Goal: Task Accomplishment & Management: Complete application form

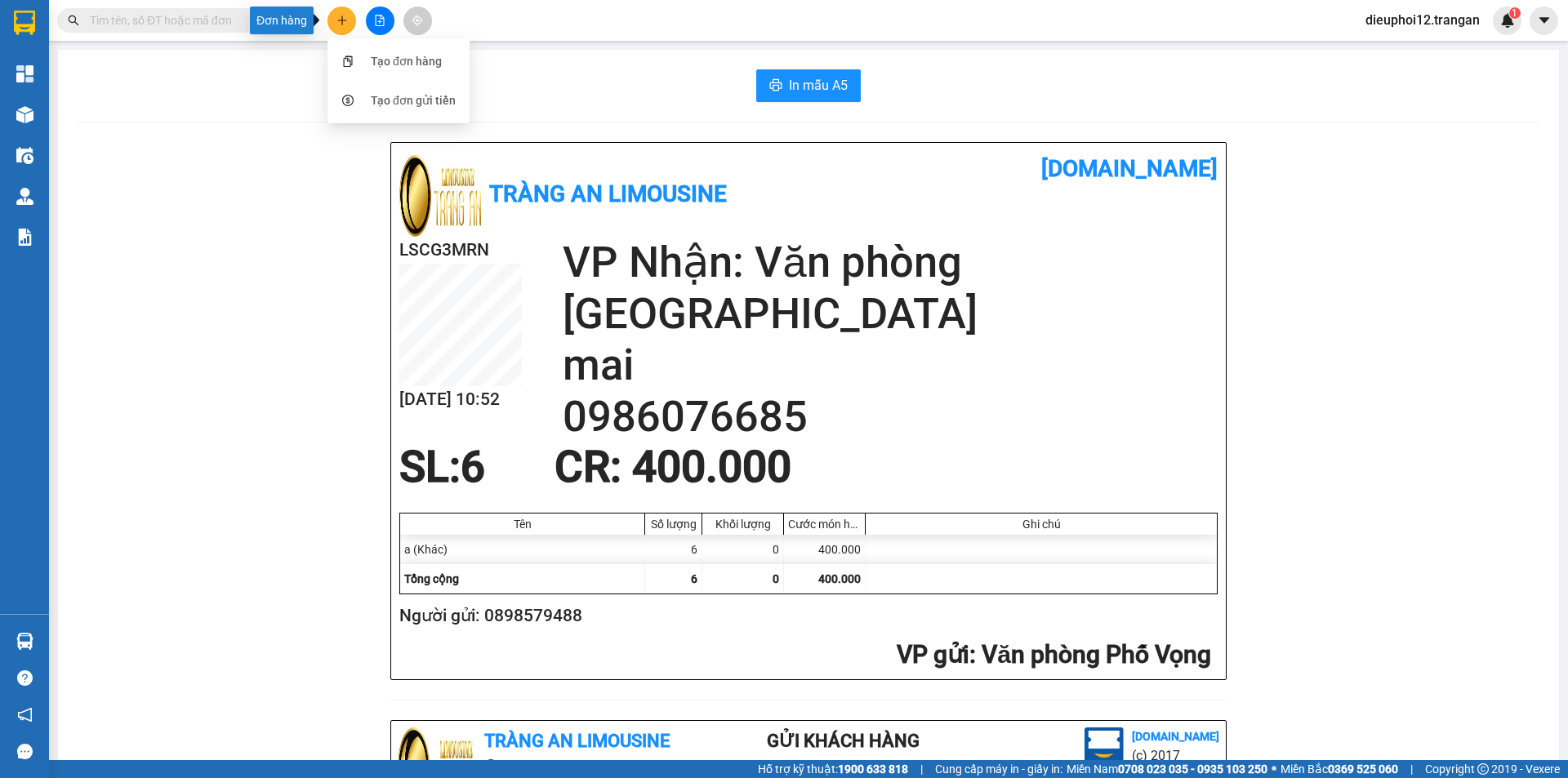
scroll to position [477, 0]
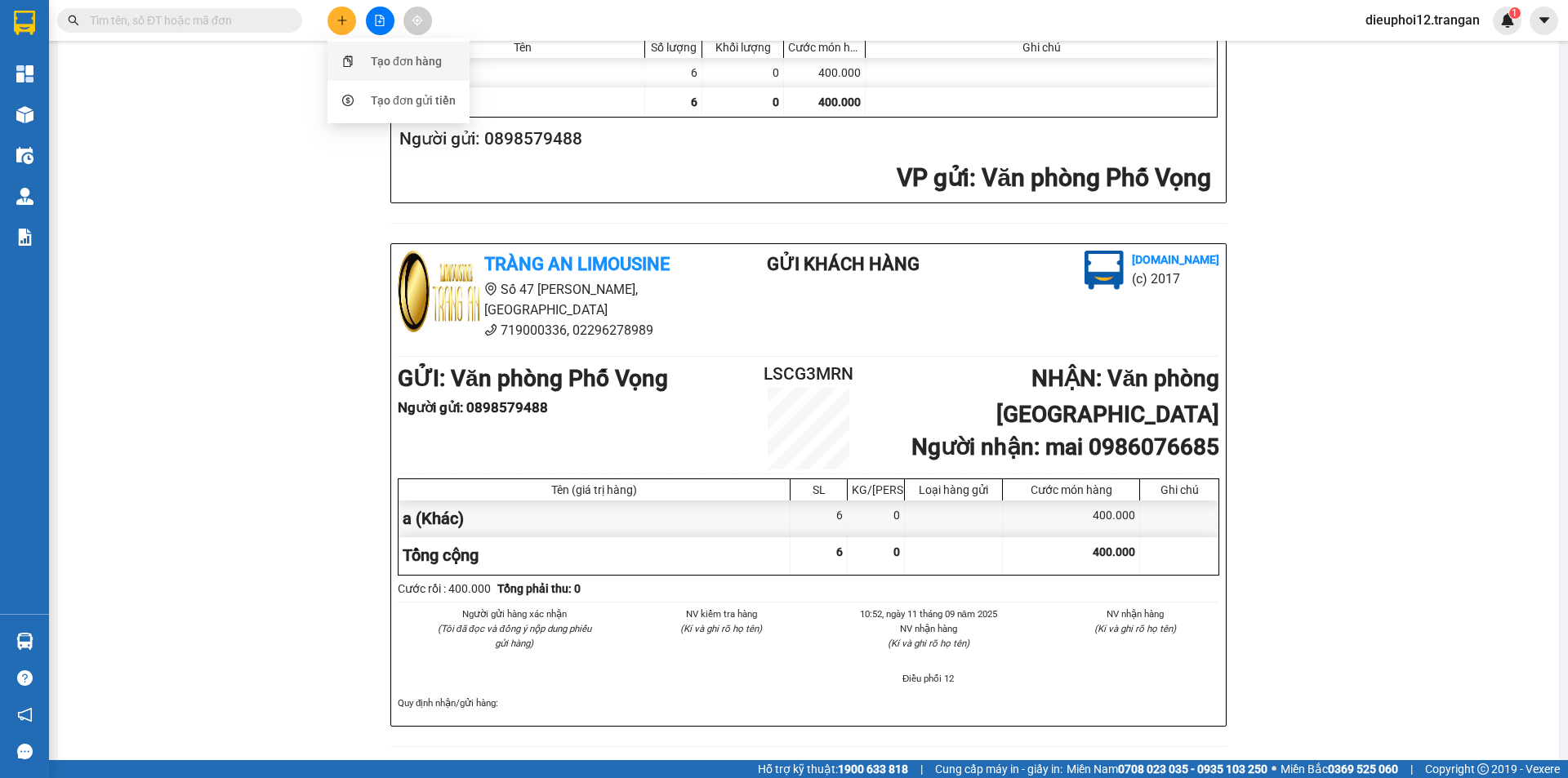
click at [403, 65] on div "Tạo đơn hàng" at bounding box center [406, 61] width 71 height 18
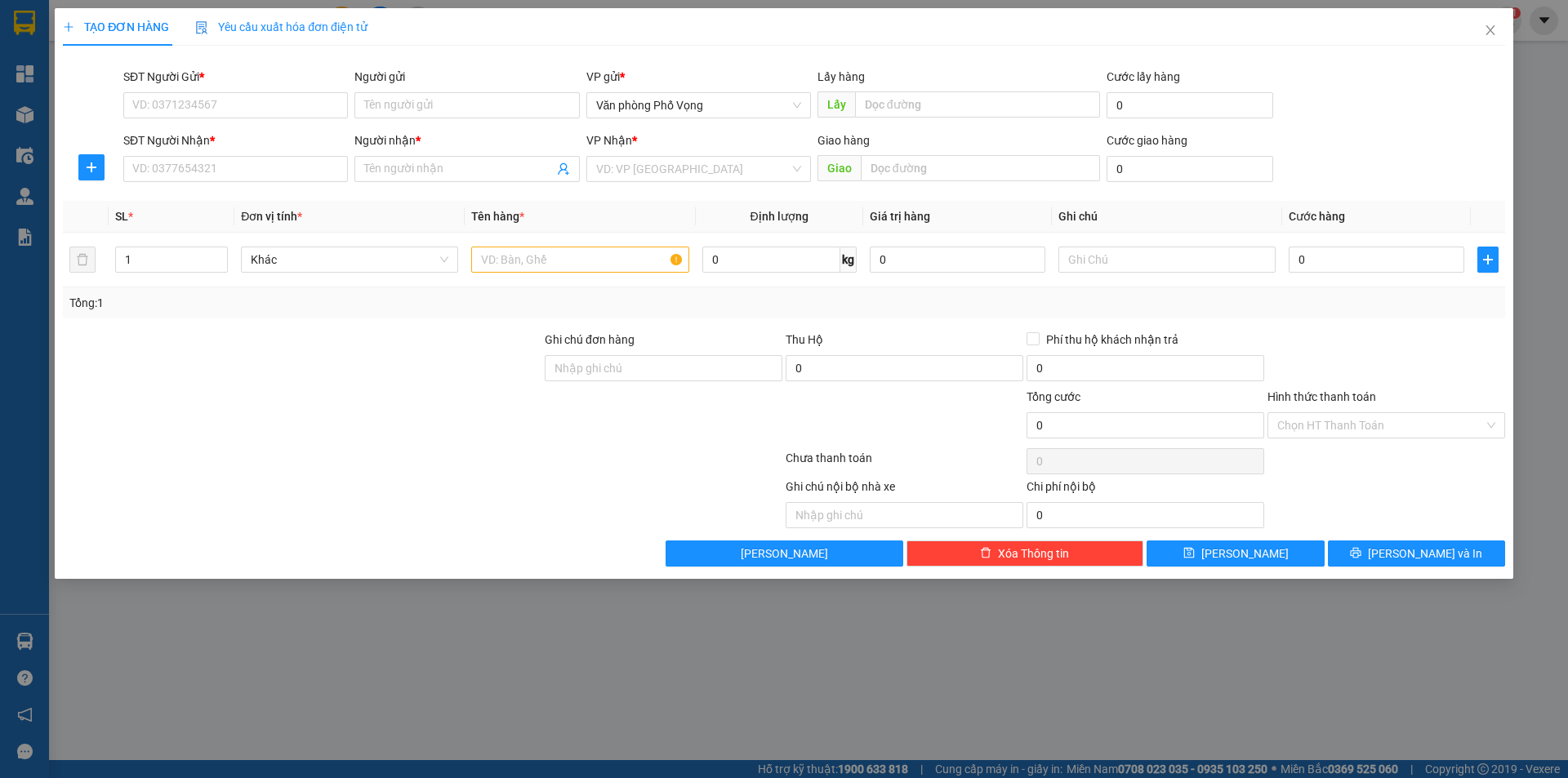
click at [250, 122] on div "SĐT Người Gửi * VD: 0371234567" at bounding box center [235, 97] width 224 height 57
click at [248, 110] on input "SĐT Người Gửi *" at bounding box center [235, 105] width 224 height 26
click at [191, 106] on input "SĐT Người Gửi *" at bounding box center [235, 105] width 224 height 26
click at [142, 111] on input "SĐT Người Gửi *" at bounding box center [235, 105] width 224 height 26
click at [172, 141] on div "0326121718" at bounding box center [235, 138] width 205 height 18
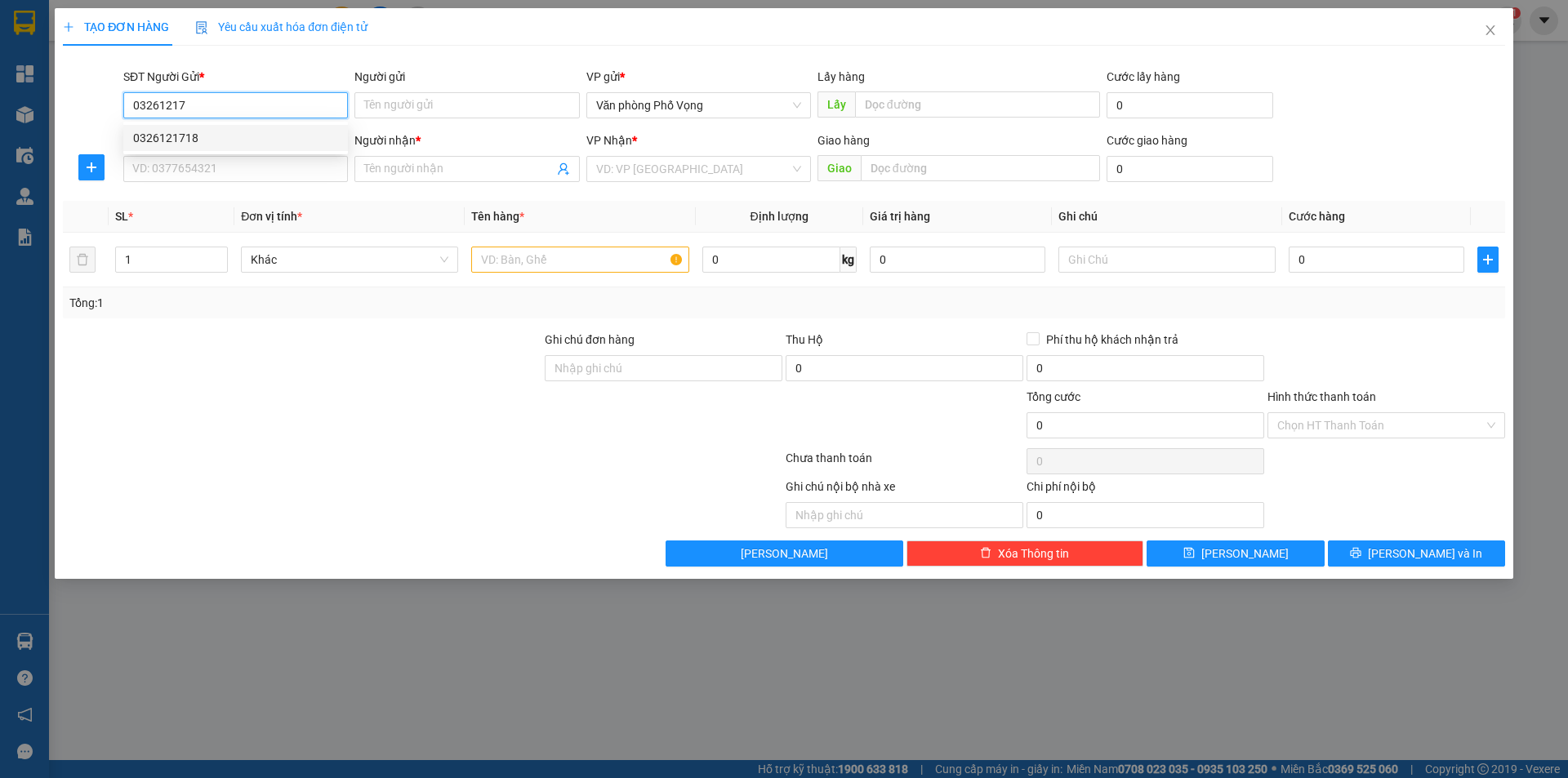
type input "0326121718"
type input "0989371358"
type input "phương"
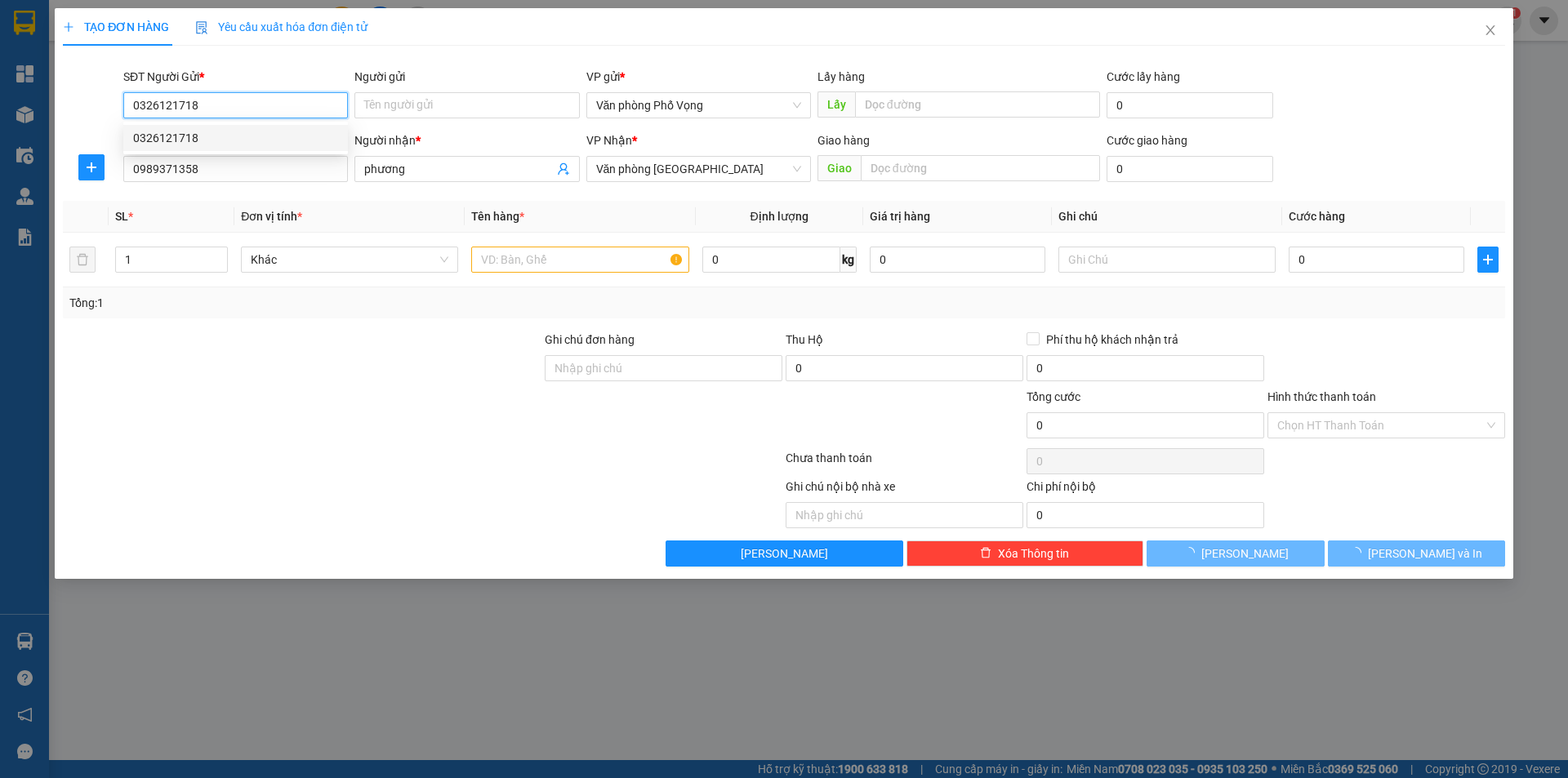
type input "30.000"
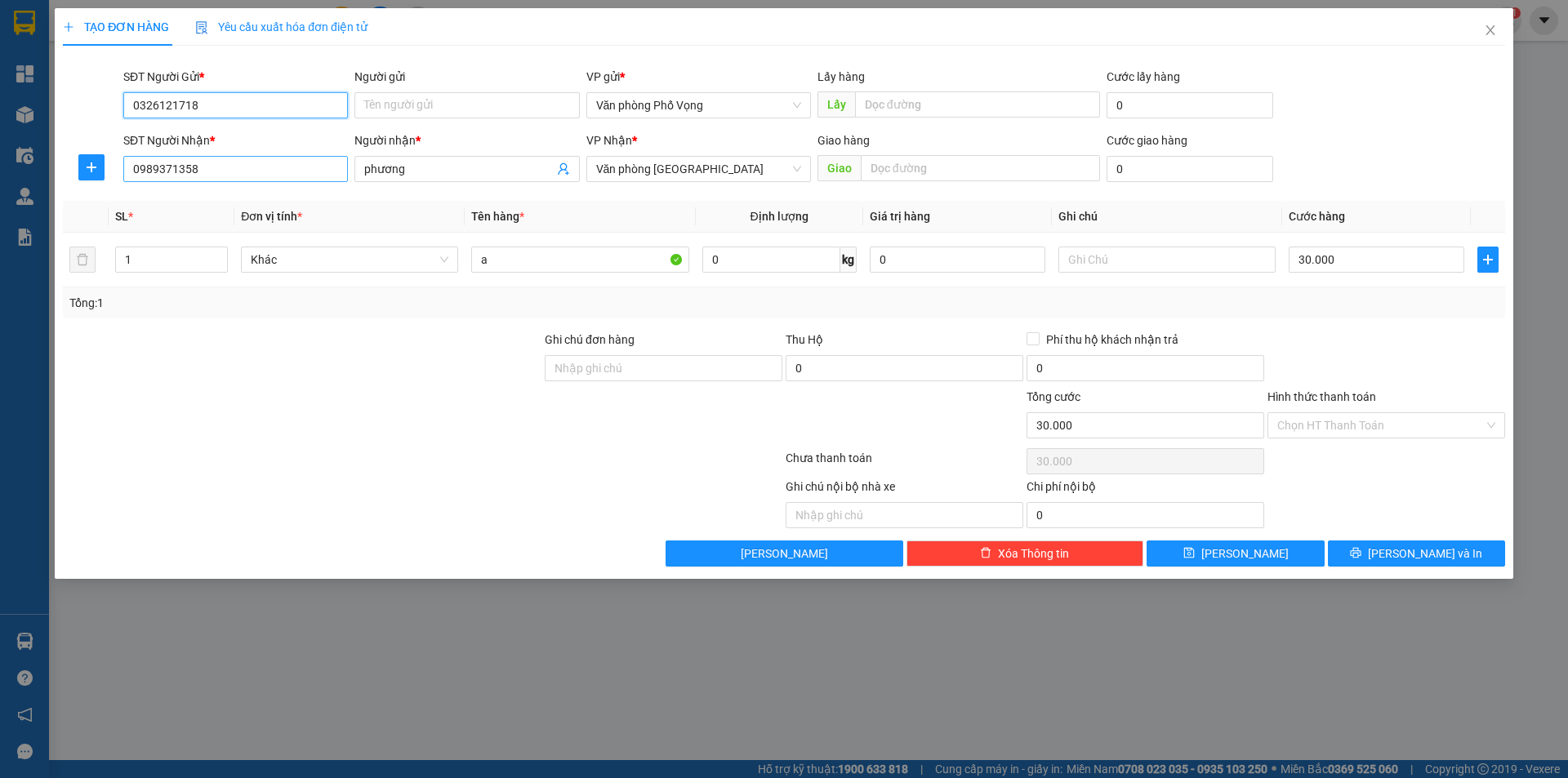
type input "0326121718"
click at [226, 164] on input "0989371358" at bounding box center [235, 169] width 224 height 26
click at [232, 166] on input "0989371358" at bounding box center [235, 169] width 224 height 26
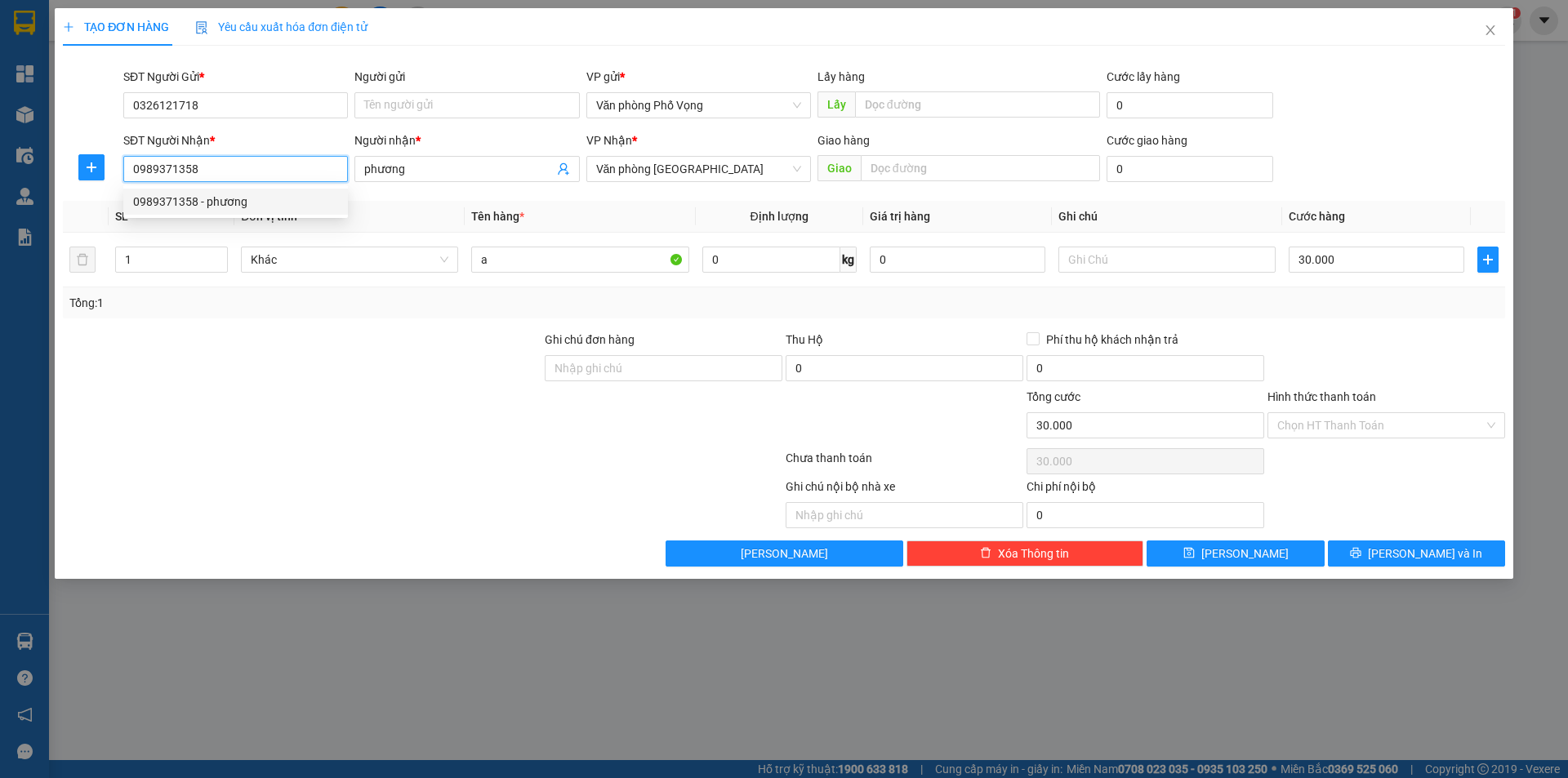
click at [232, 166] on input "0989371358" at bounding box center [235, 169] width 224 height 26
click at [234, 164] on input "0989371358" at bounding box center [235, 169] width 224 height 26
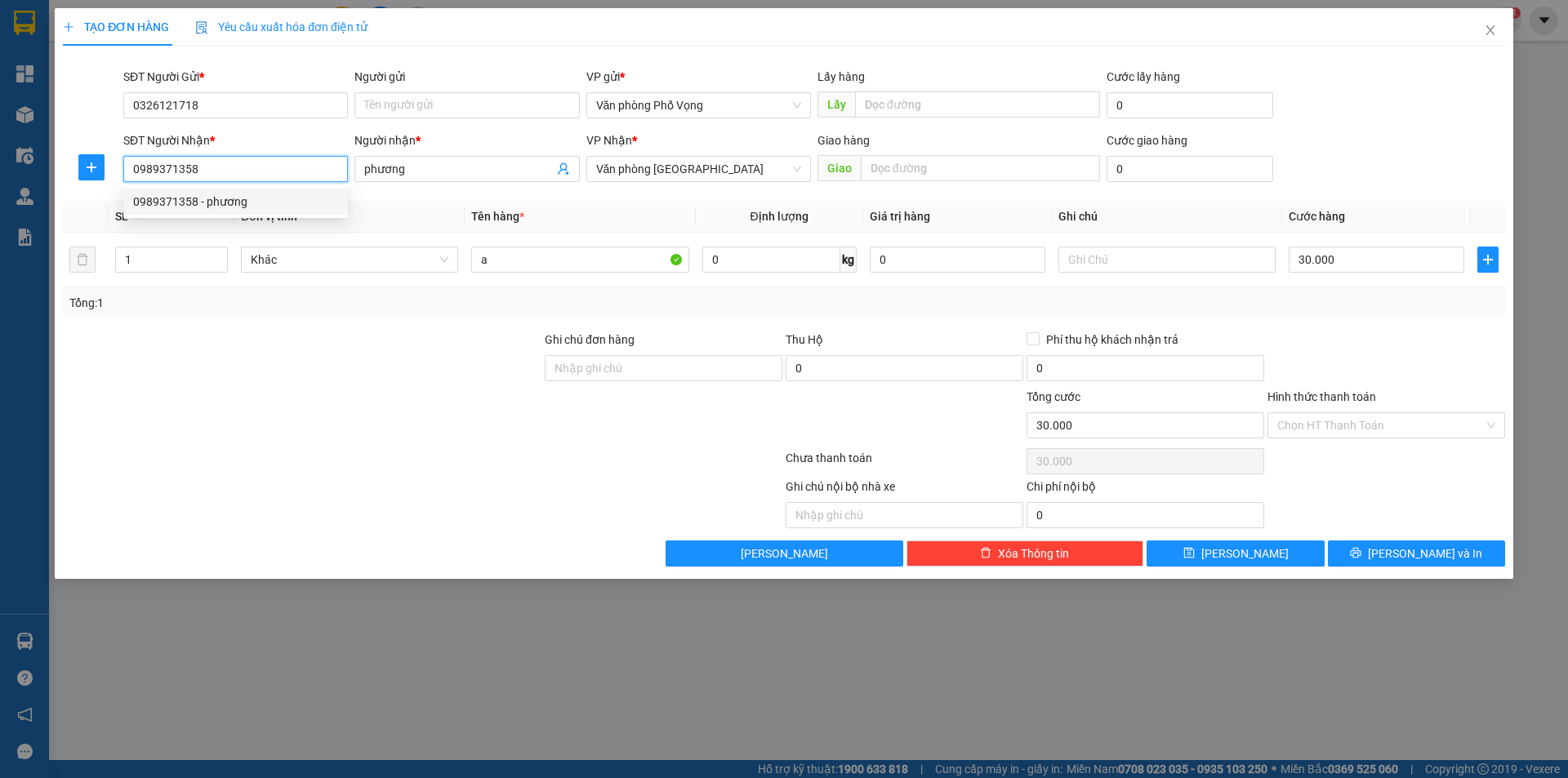
click at [221, 165] on input "0989371358" at bounding box center [235, 169] width 224 height 26
type input "0989371358"
click at [182, 193] on div "0989371358 - phương" at bounding box center [235, 201] width 205 height 18
click at [1380, 420] on input "Hình thức thanh toán" at bounding box center [1380, 425] width 206 height 24
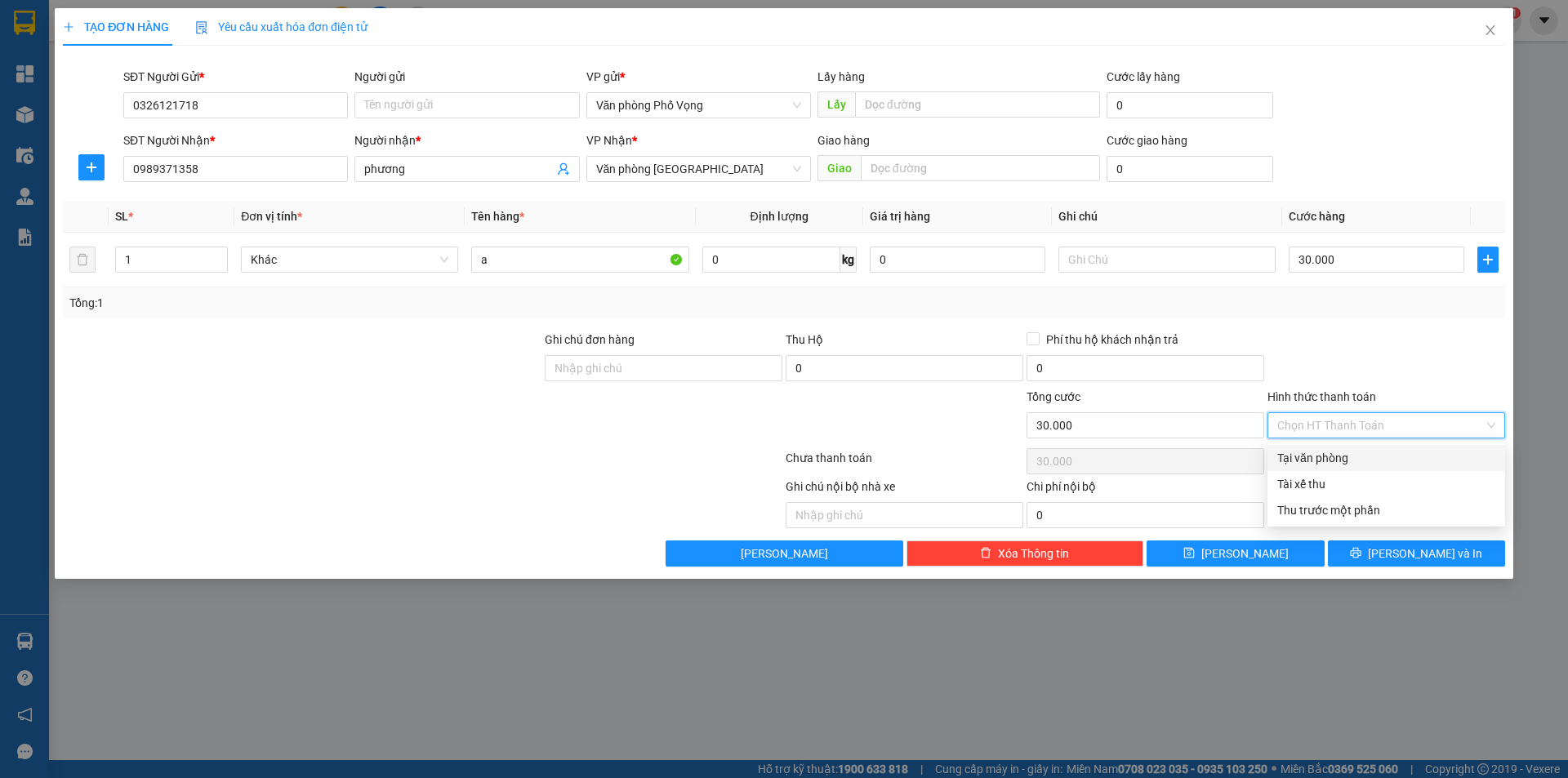
click at [1334, 451] on div "Tại văn phòng" at bounding box center [1386, 458] width 218 height 18
type input "0"
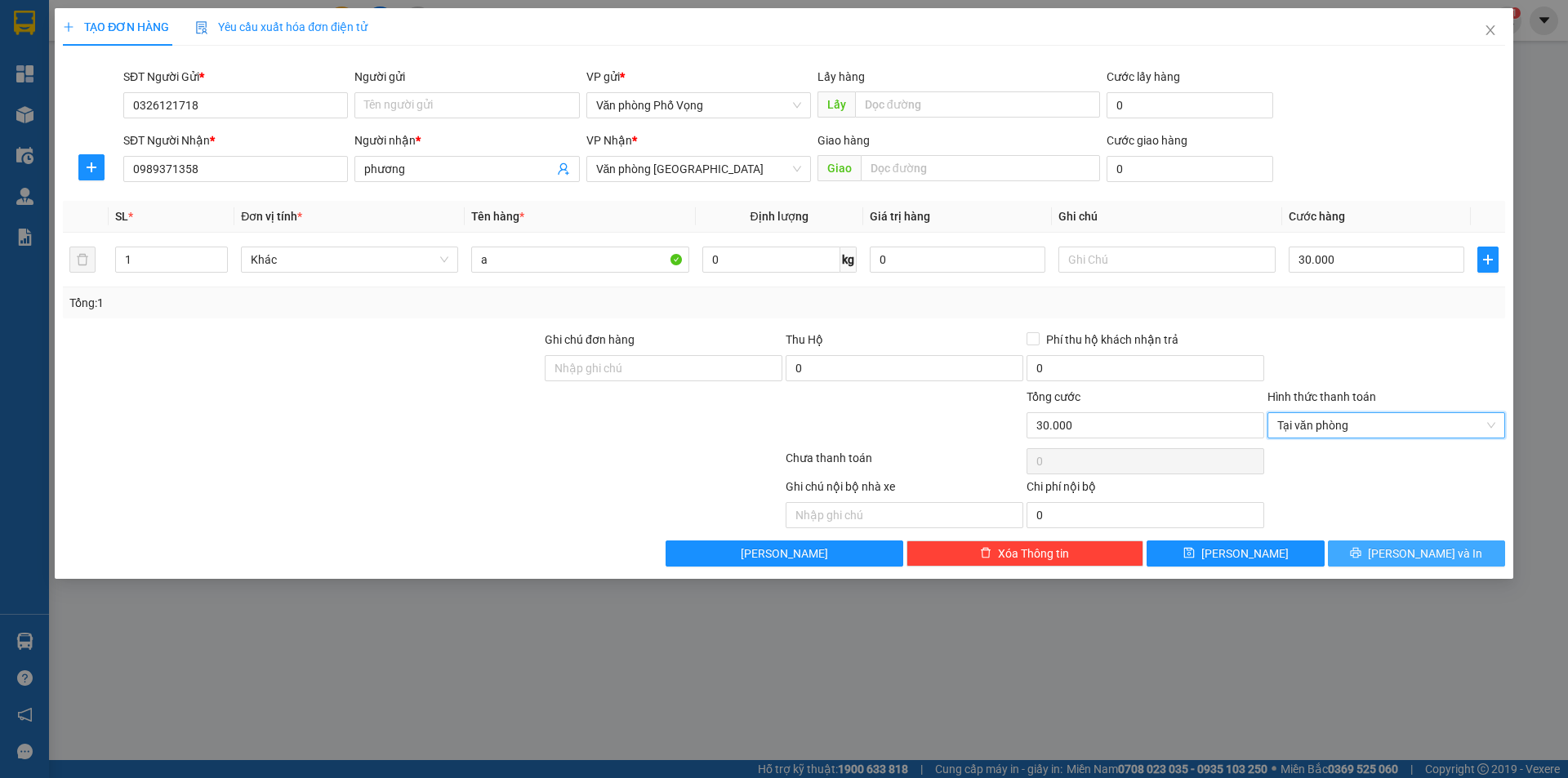
click at [1400, 549] on button "[PERSON_NAME] và In" at bounding box center [1415, 554] width 177 height 26
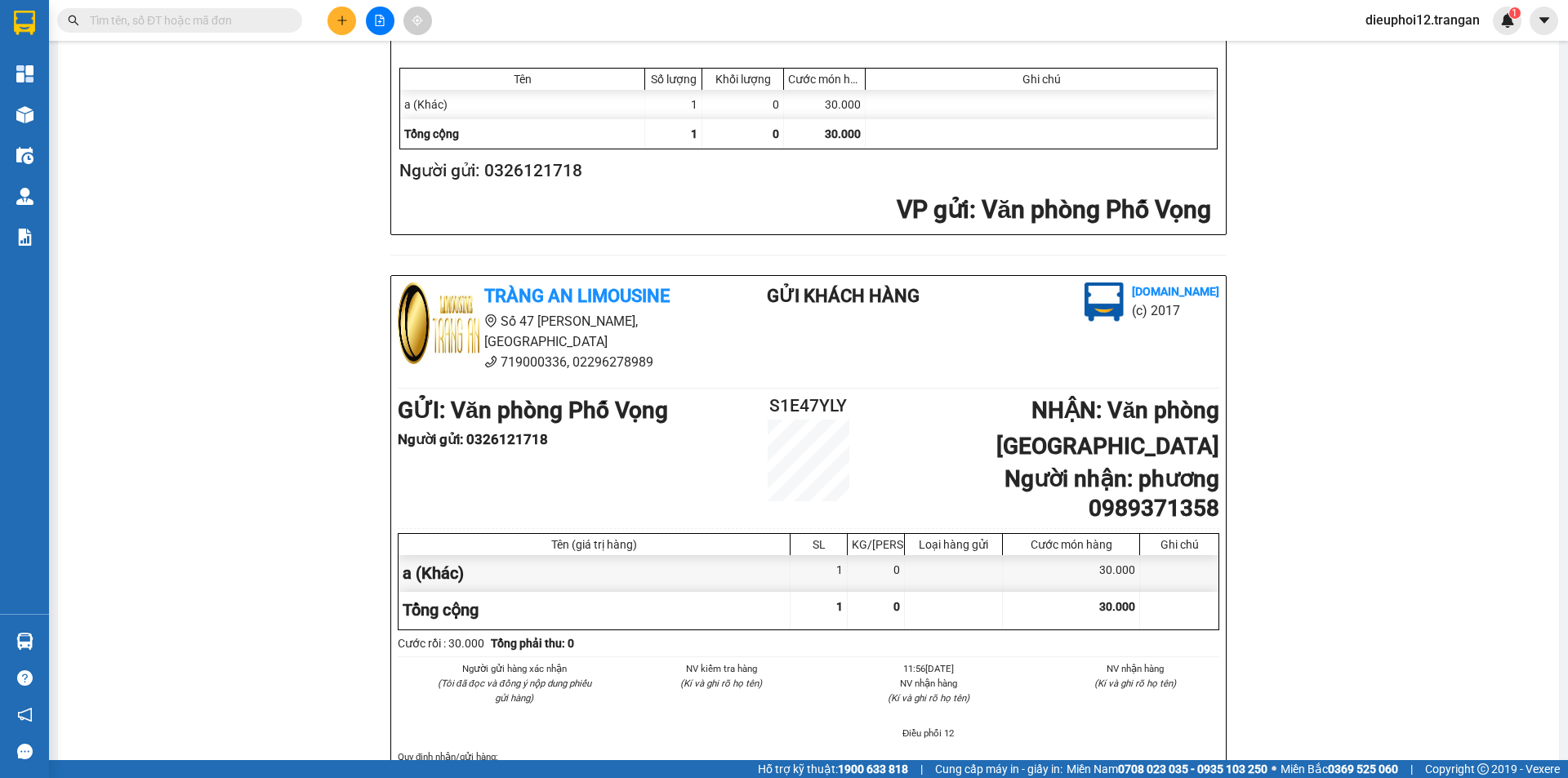
scroll to position [477, 0]
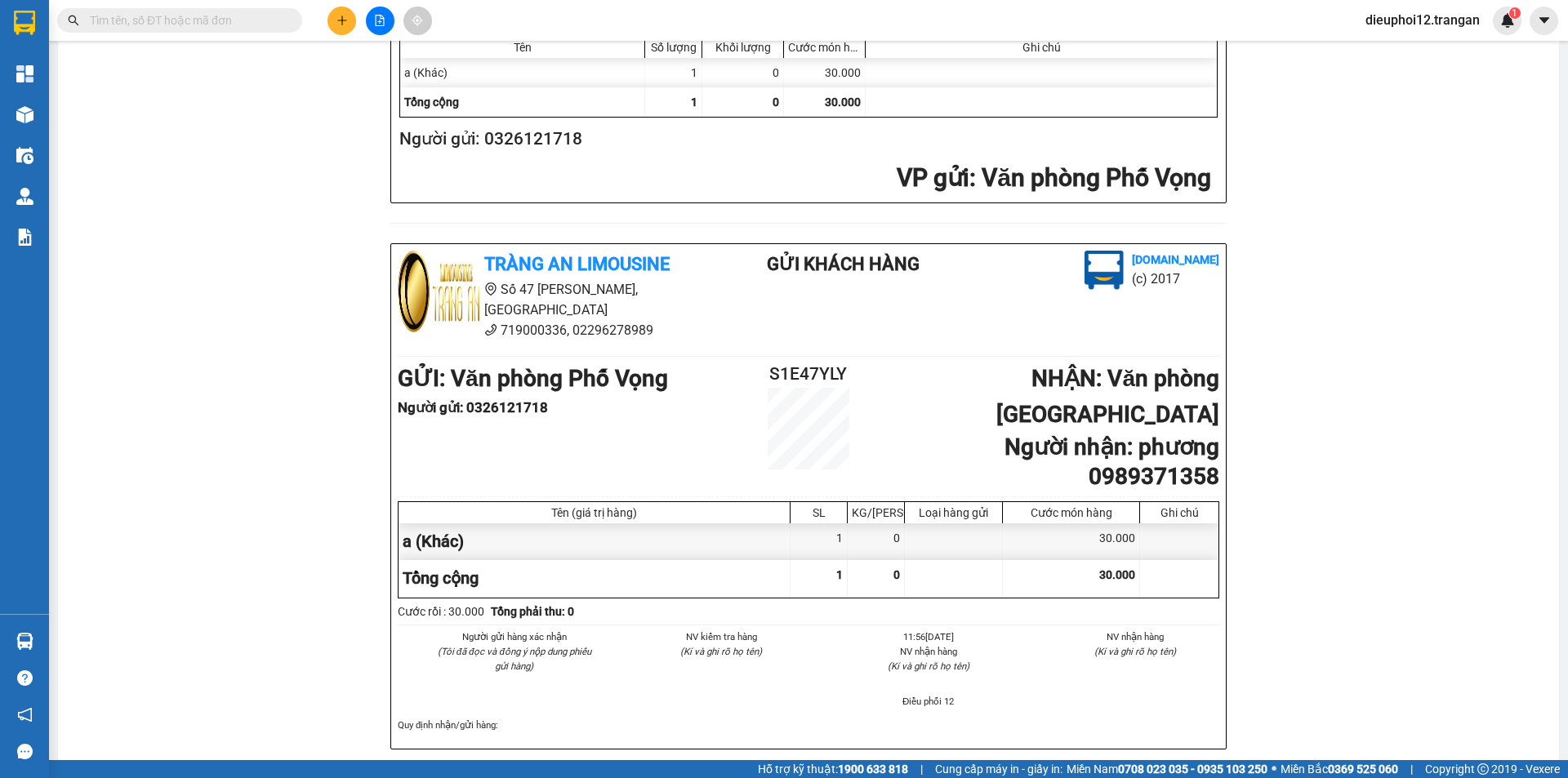
click at [1366, 506] on div "Tràng An Limousine [DOMAIN_NAME] S1E47YLY [DATE] 11:56 VP Nhận: Văn phòng Ninh …" at bounding box center [808, 228] width 1461 height 1125
click at [343, 19] on icon "plus" at bounding box center [342, 20] width 11 height 11
click at [372, 58] on div "Tạo đơn hàng" at bounding box center [406, 61] width 71 height 18
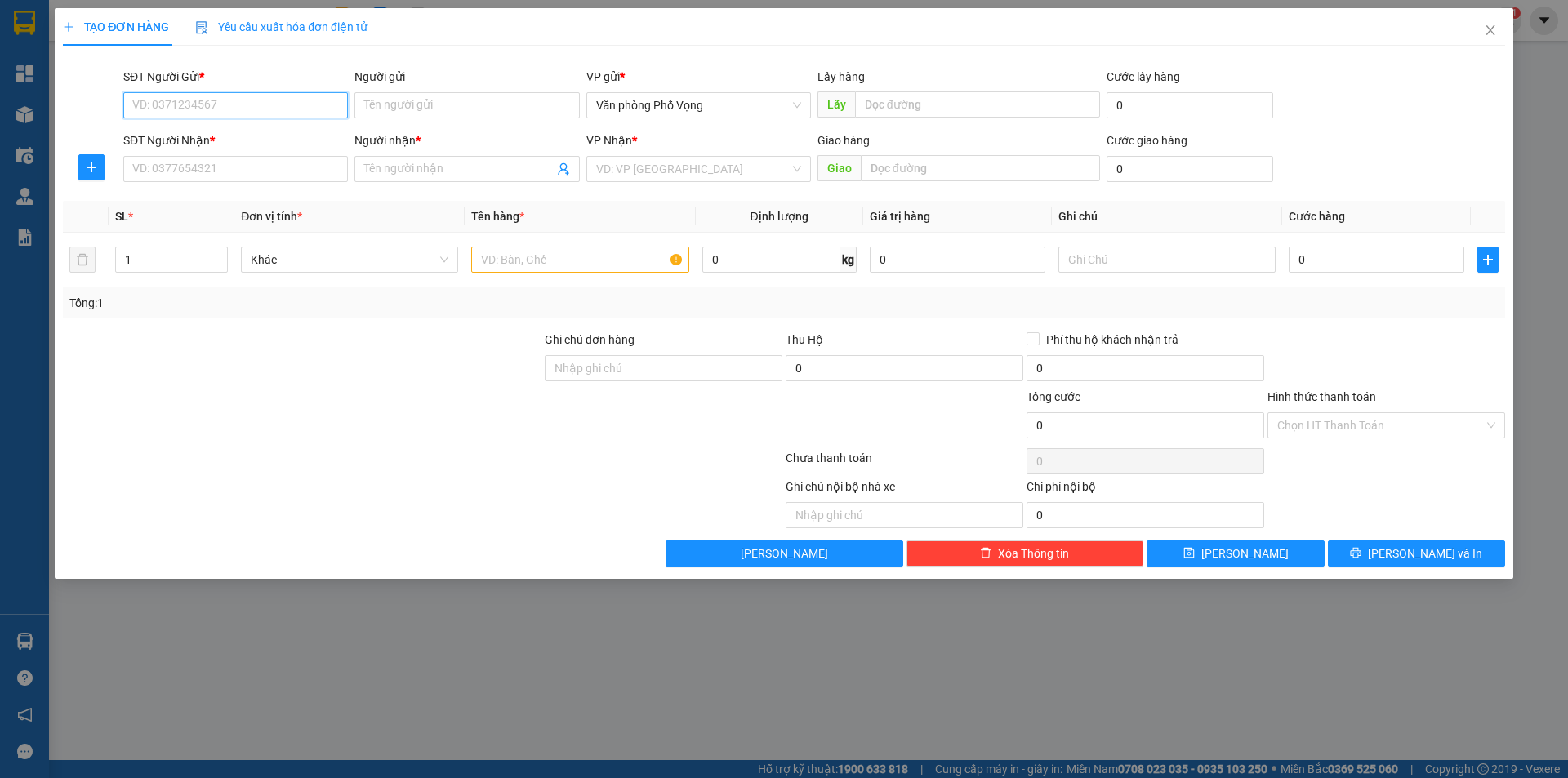
click at [232, 109] on input "SĐT Người Gửi *" at bounding box center [235, 105] width 224 height 26
click at [198, 140] on div "0966388585" at bounding box center [235, 138] width 205 height 18
type input "0966388585"
type input "0913372663"
type input "vinh"
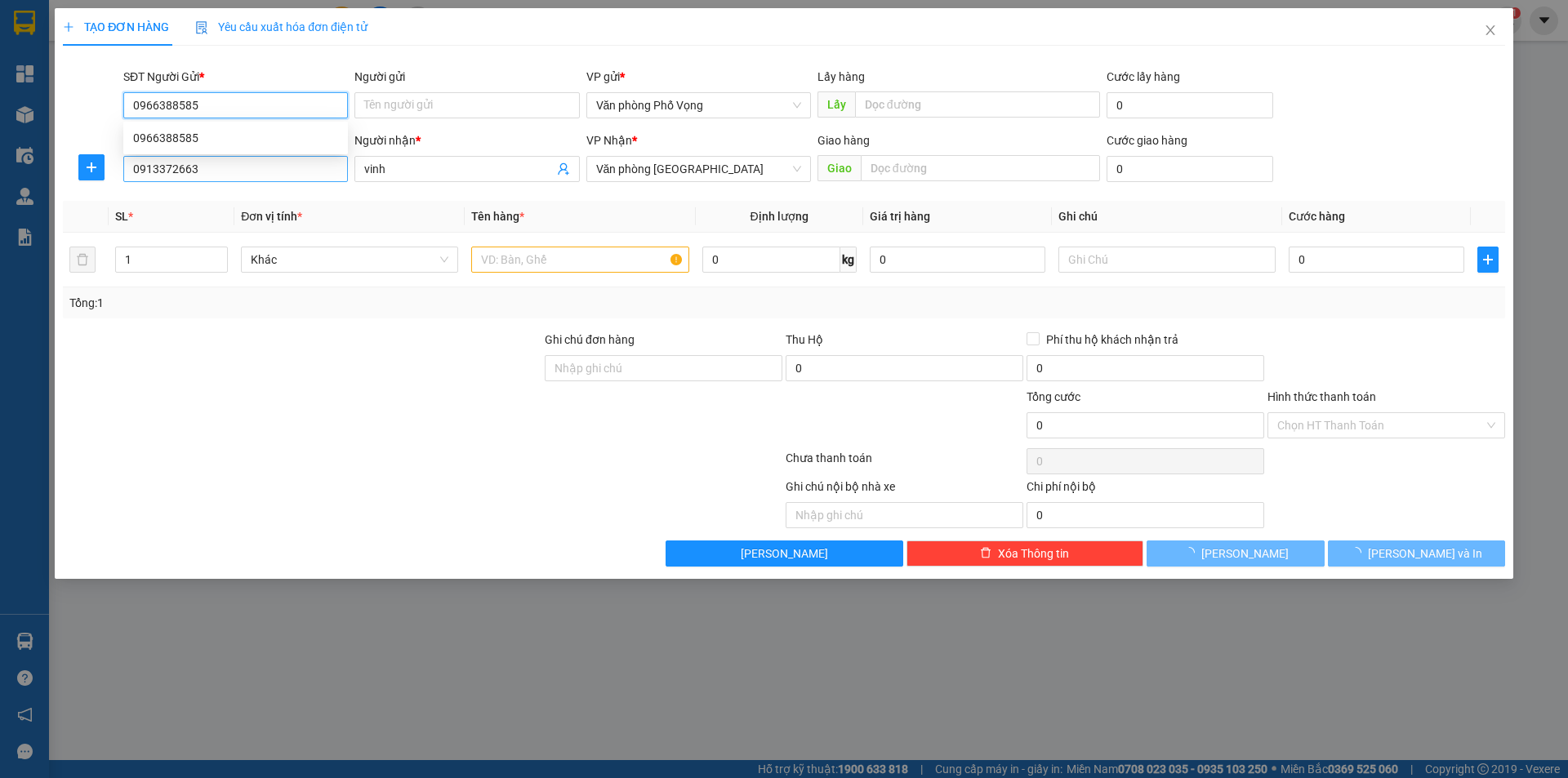
type input "40.000"
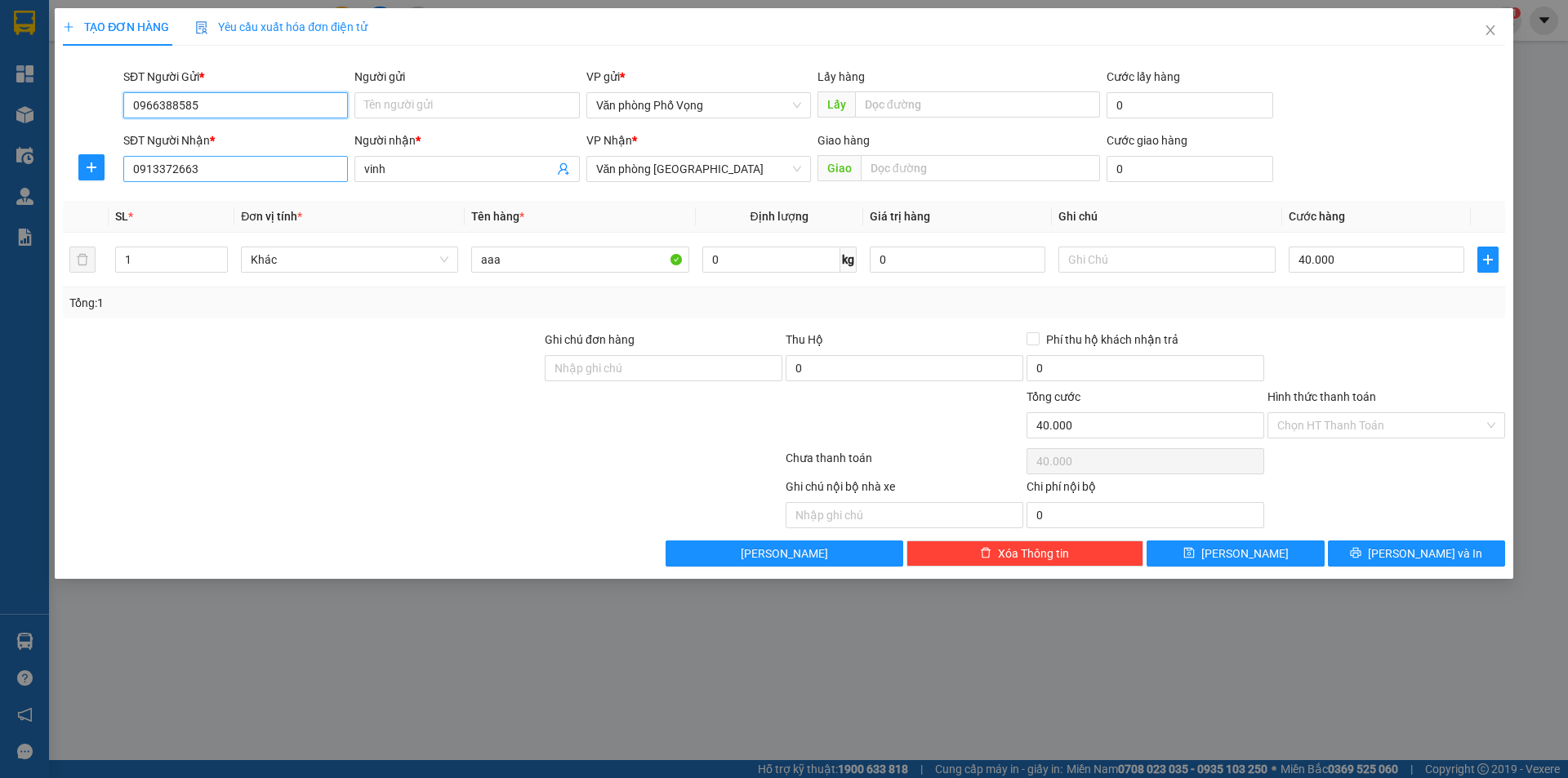
type input "0966388585"
click at [242, 173] on input "0913372663" at bounding box center [235, 169] width 224 height 26
click at [187, 198] on div "0917060600 - phong" at bounding box center [235, 201] width 205 height 18
type input "0917060600"
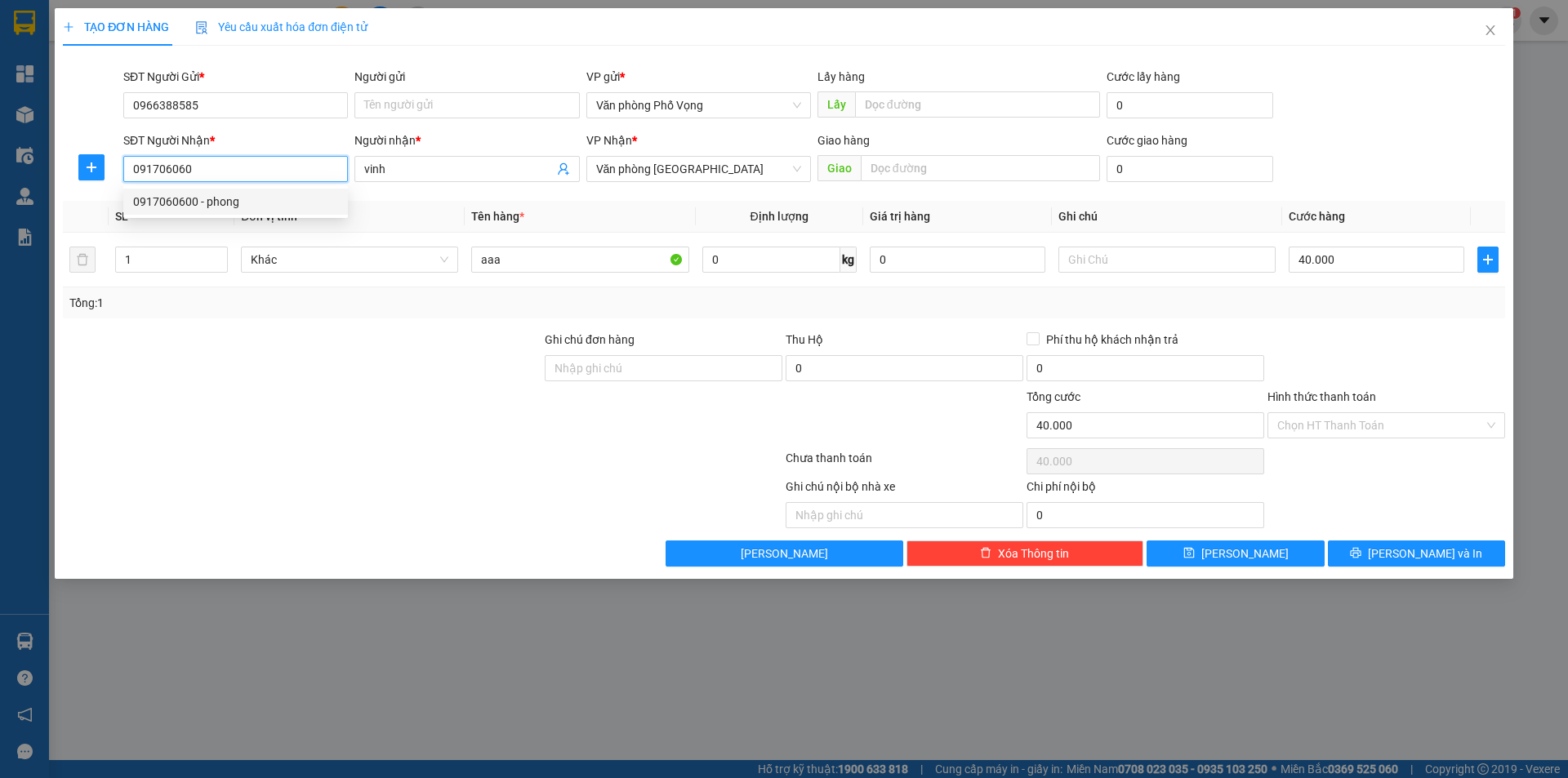
type input "phong"
type input "50.000"
type input "0917060600"
click at [421, 175] on input "phong" at bounding box center [458, 169] width 189 height 18
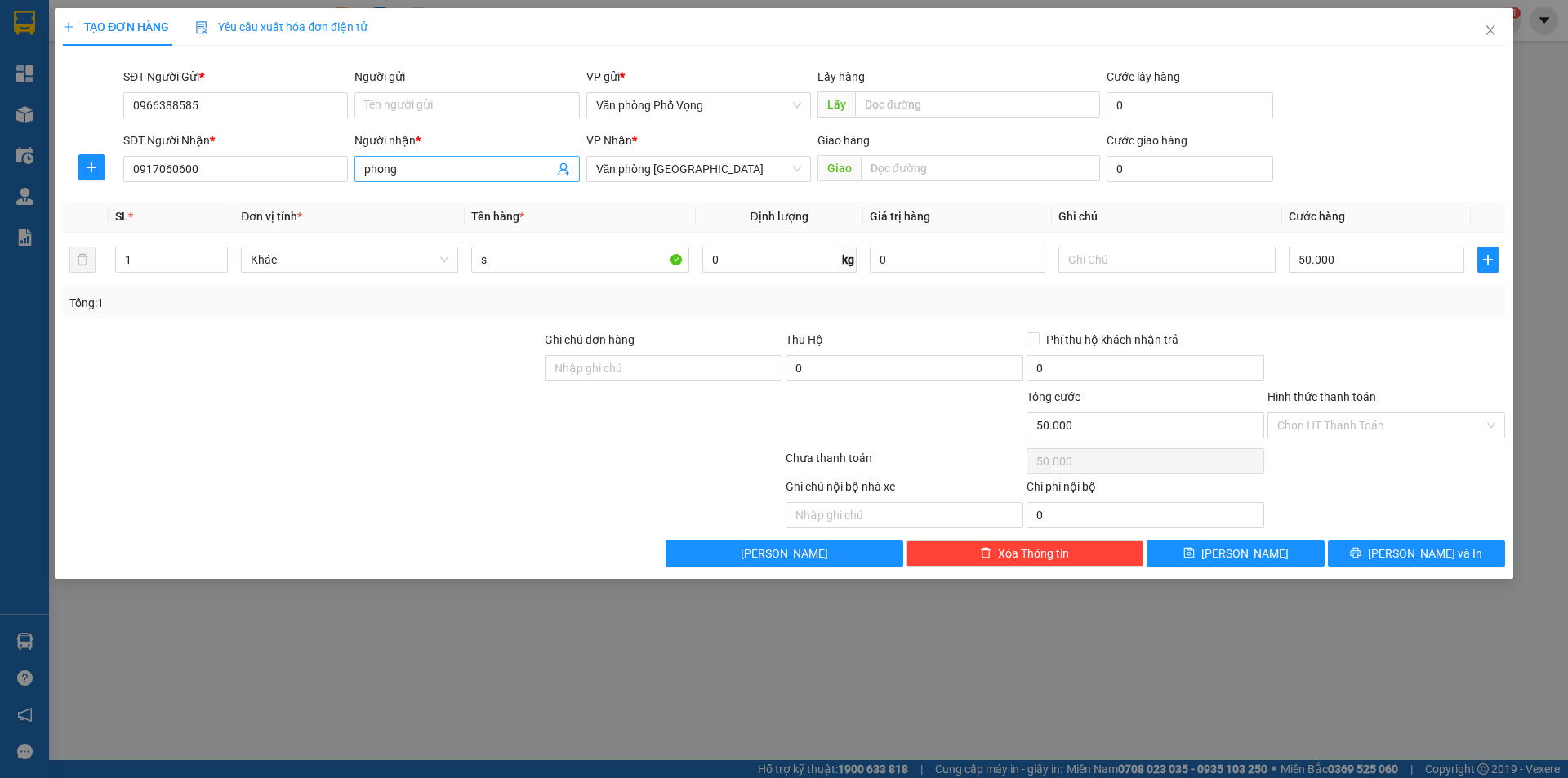
click at [421, 175] on input "phong" at bounding box center [458, 169] width 189 height 18
type input "huấn"
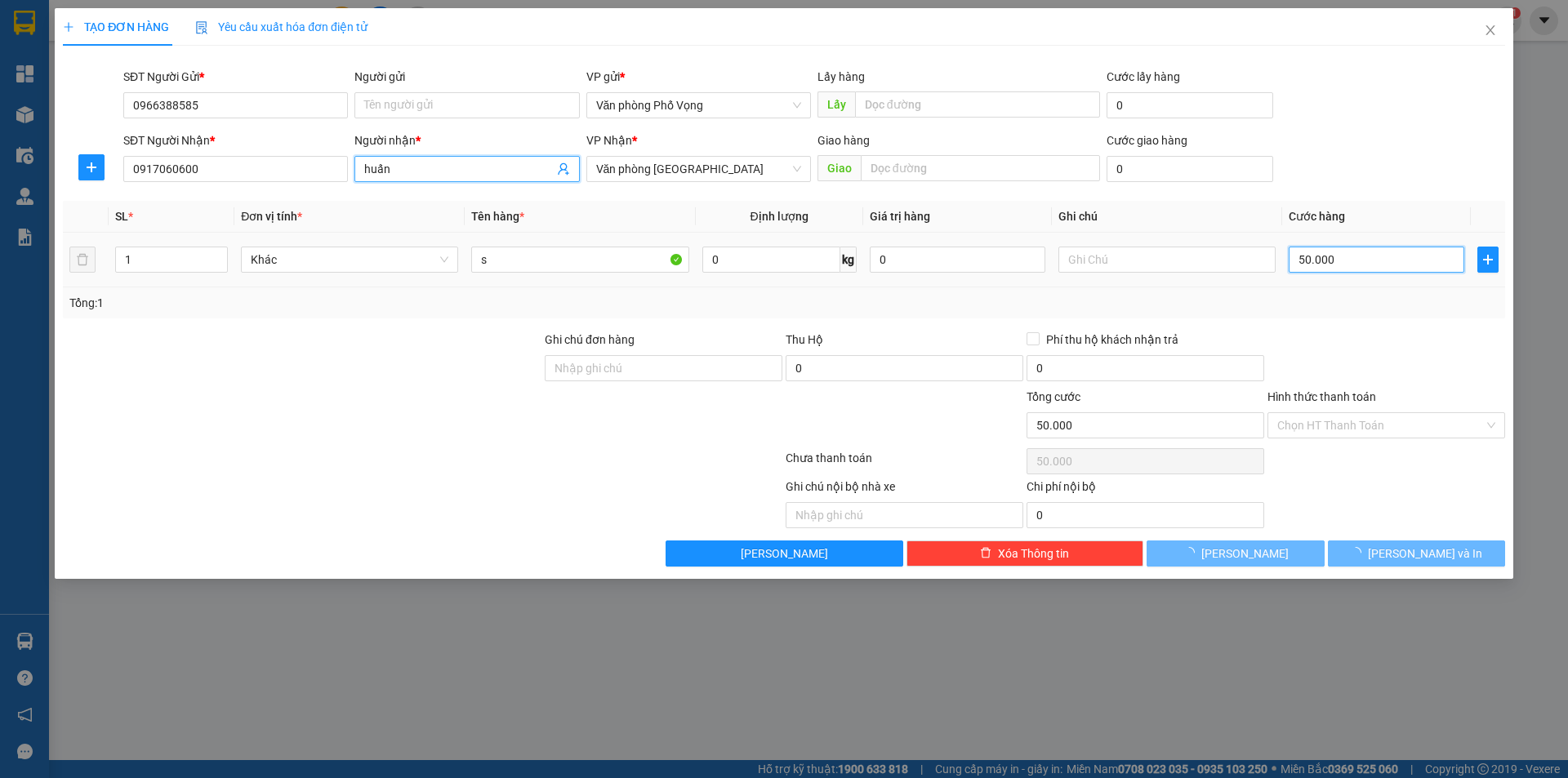
click at [1400, 248] on input "50.000" at bounding box center [1377, 260] width 176 height 26
type input "4"
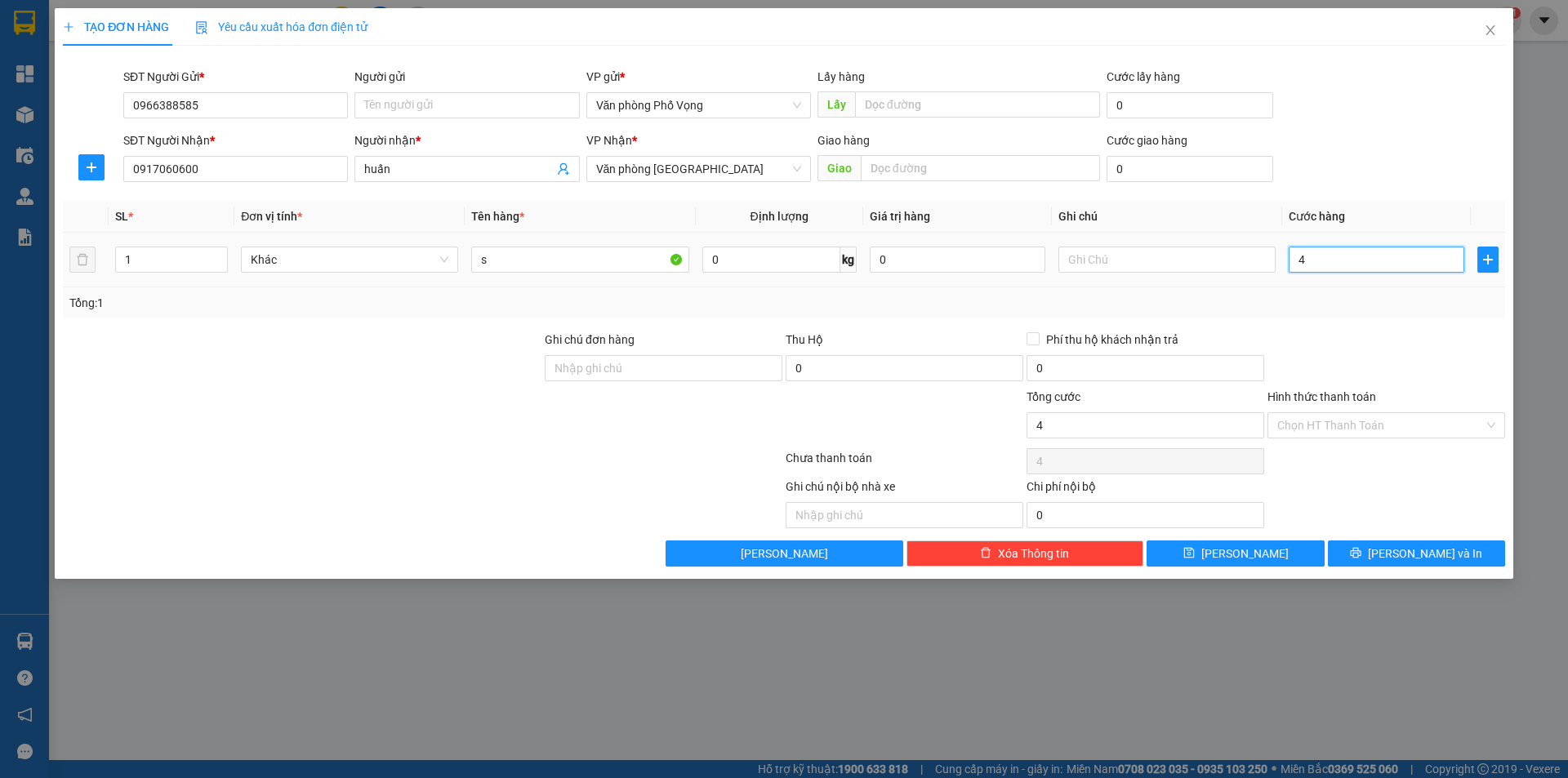
type input "40"
type input "400"
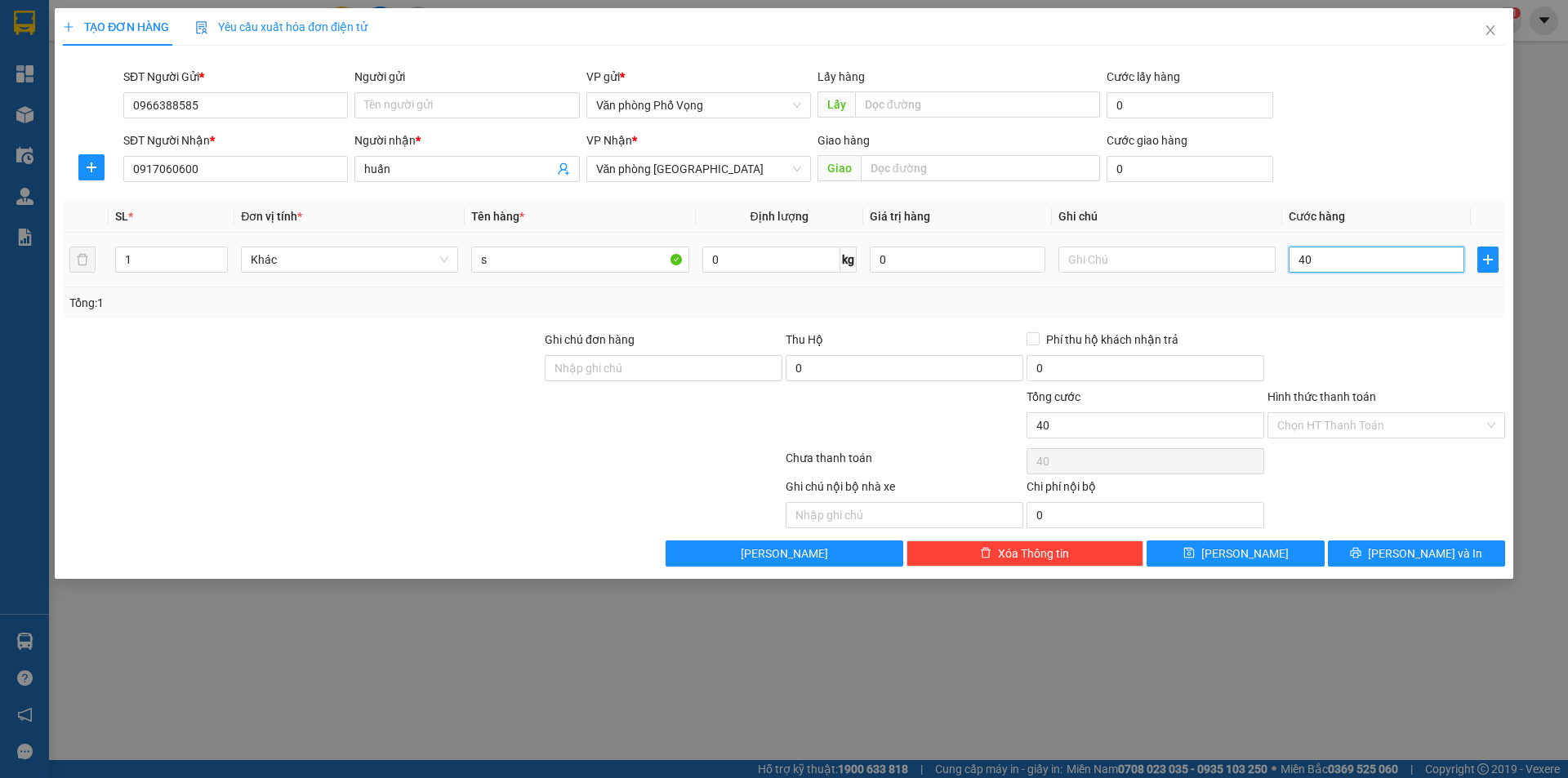
type input "400"
type input "4.000"
type input "40.000"
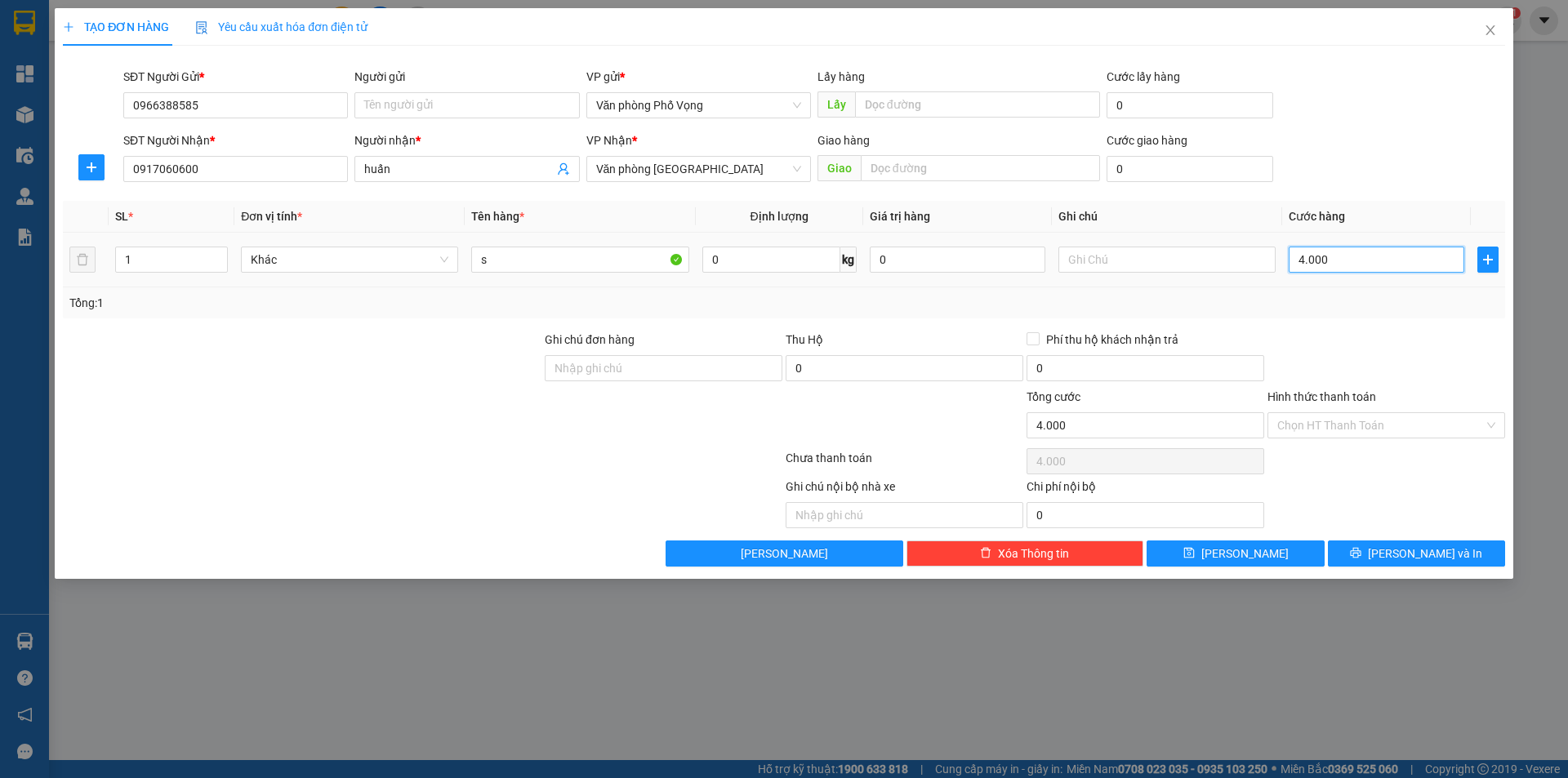
type input "40.000"
click at [1443, 560] on span "[PERSON_NAME] và In" at bounding box center [1425, 553] width 115 height 18
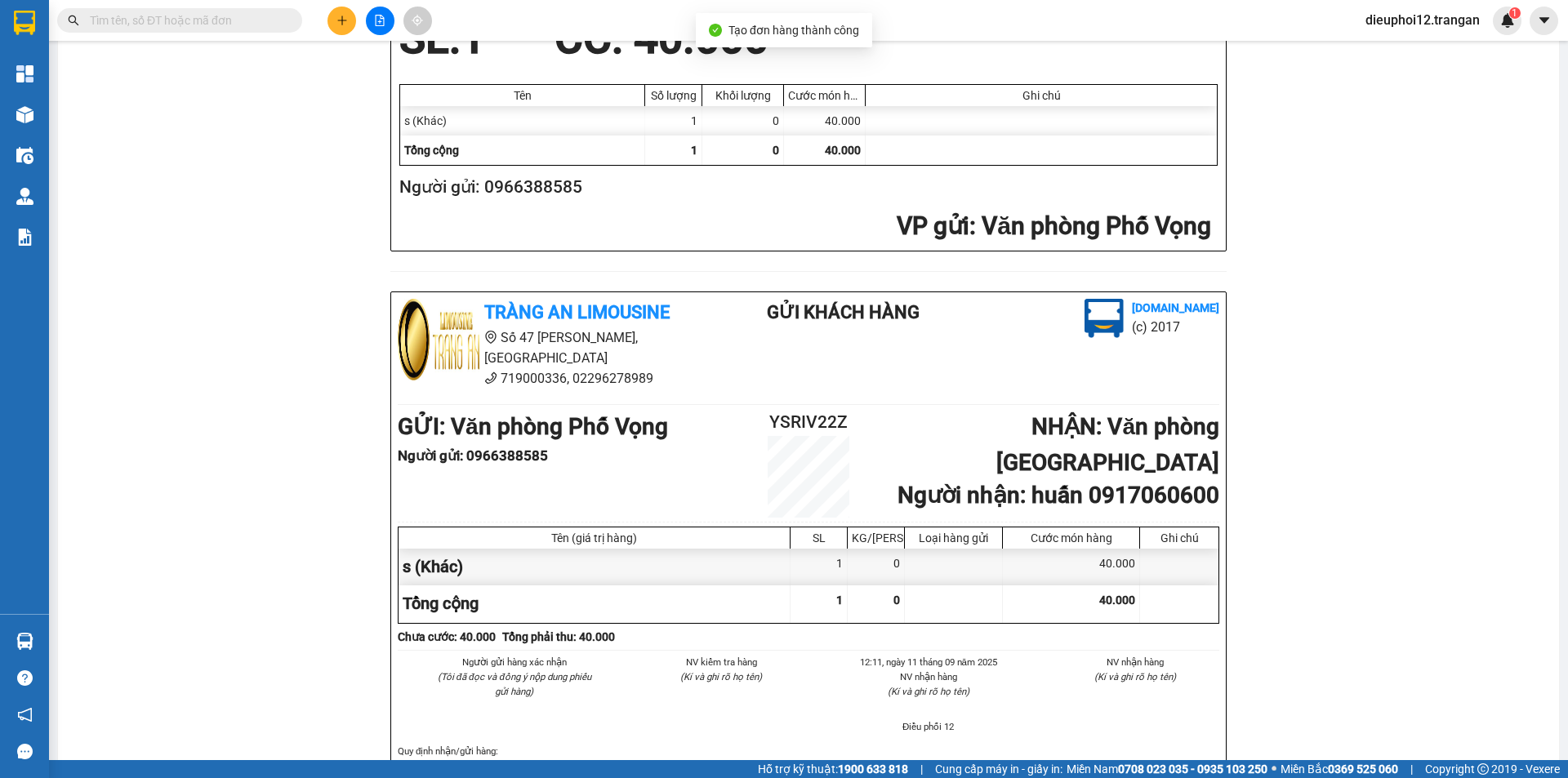
scroll to position [477, 0]
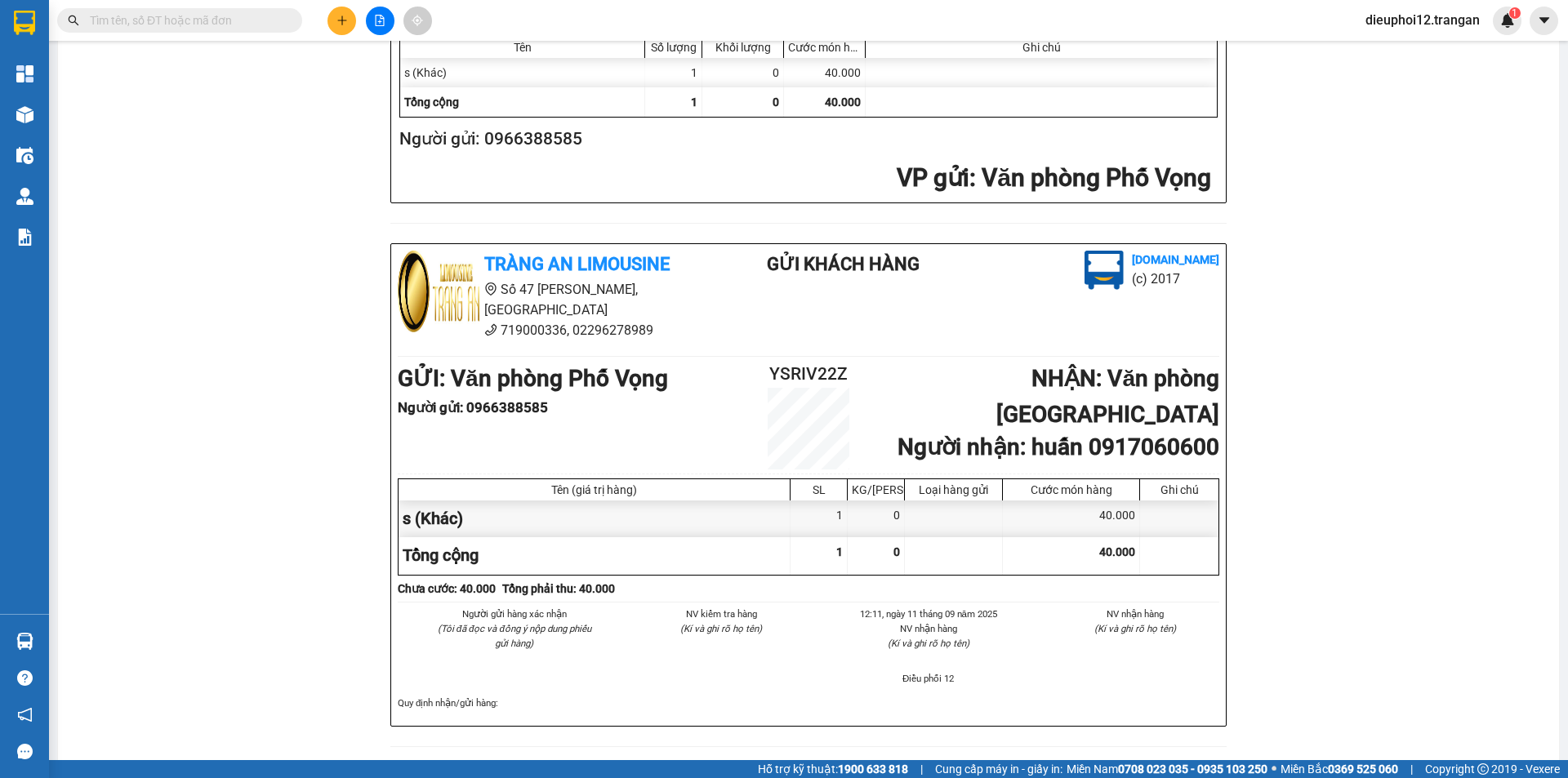
click at [520, 399] on b "Người gửi : 0966388585" at bounding box center [473, 407] width 150 height 16
copy b "0966388585"
click at [320, 229] on div "Tràng An Limousine [DOMAIN_NAME] YSRIV22Z [DATE] 12:11 VP Nhận: Văn phòng Ninh …" at bounding box center [808, 216] width 1461 height 1101
